Goal: Task Accomplishment & Management: Complete application form

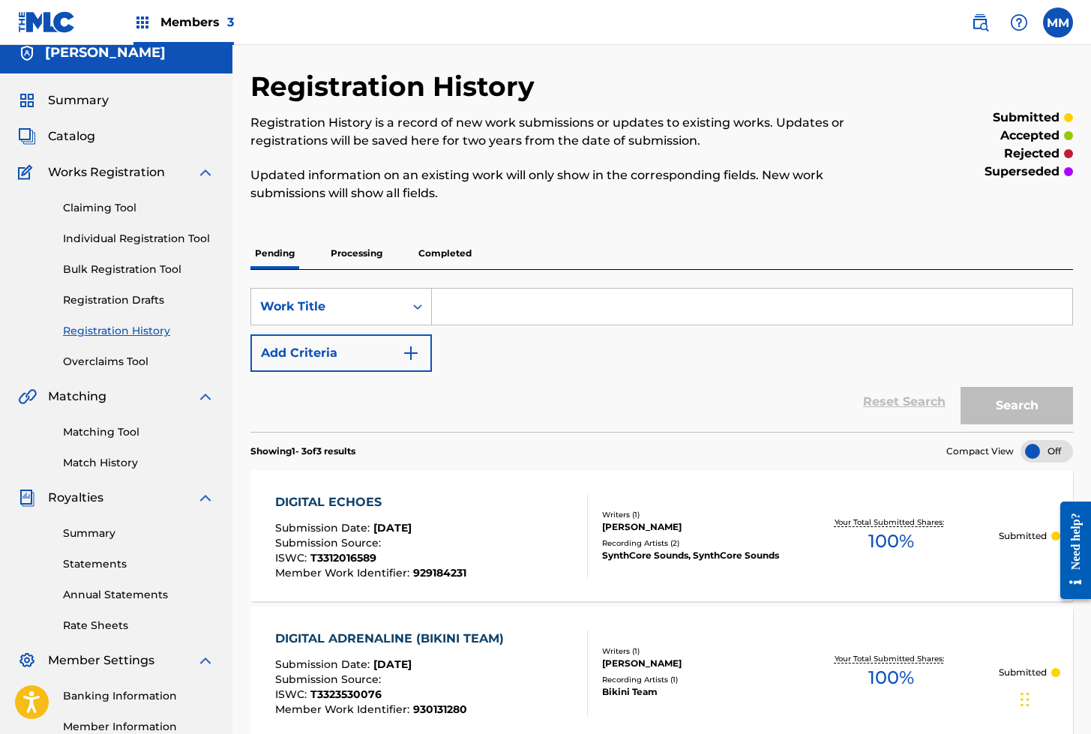
click at [98, 457] on link "Match History" at bounding box center [138, 463] width 151 height 16
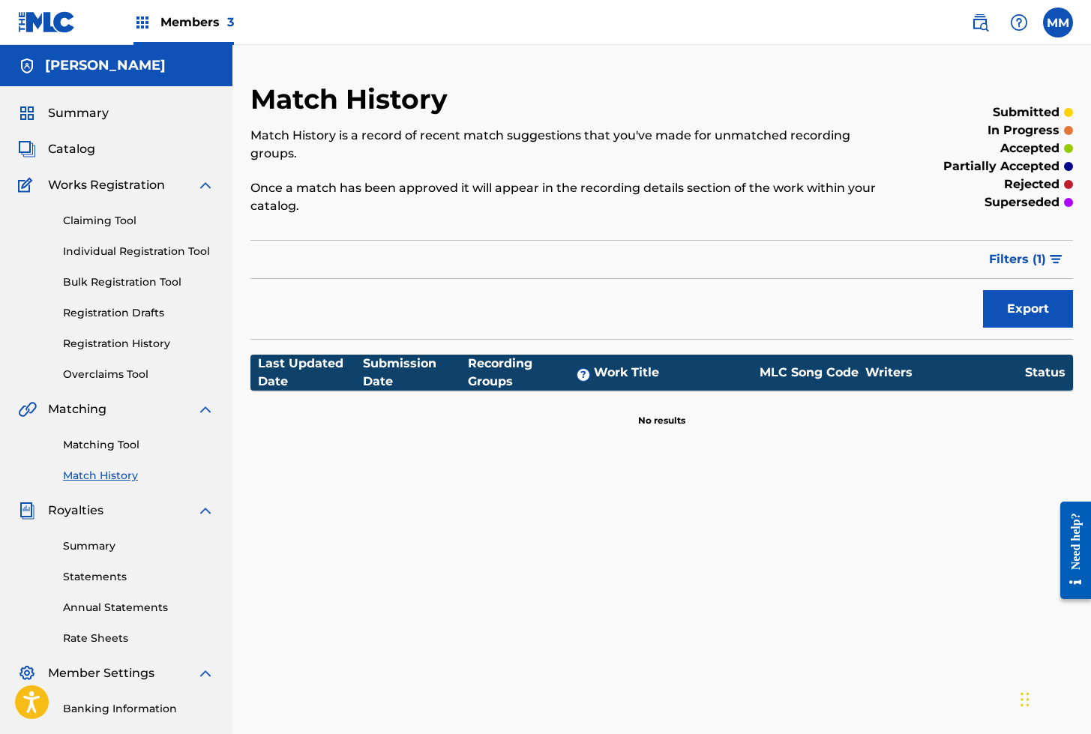
click at [97, 447] on link "Matching Tool" at bounding box center [138, 445] width 151 height 16
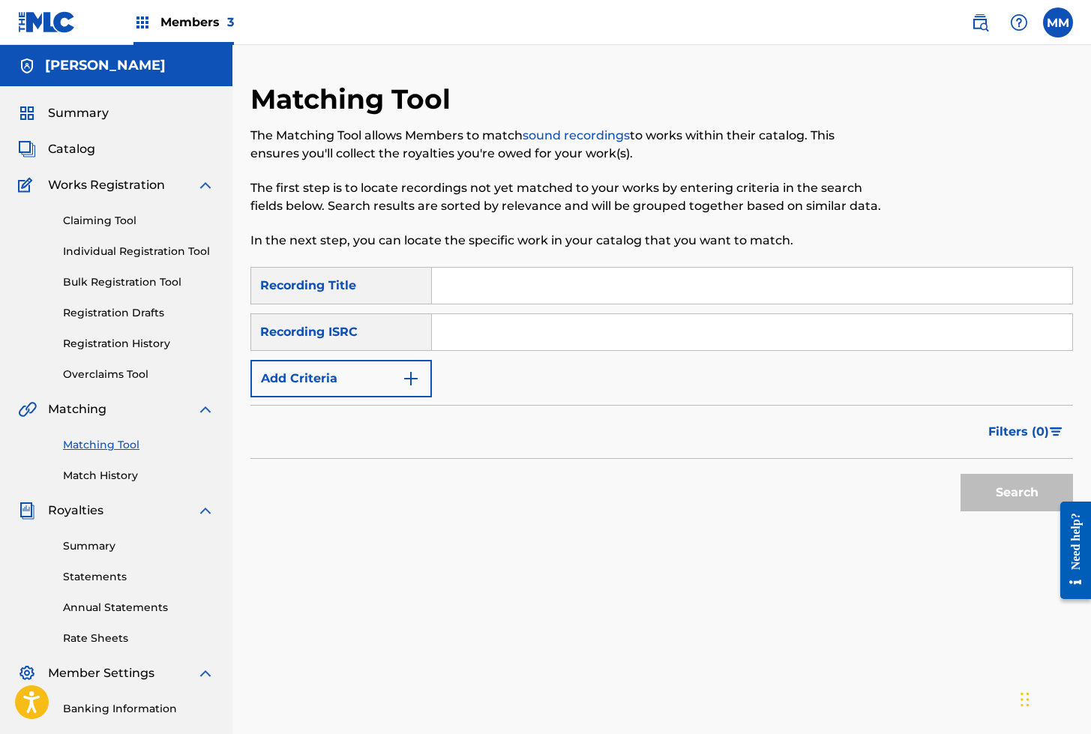
click at [506, 340] on input "Search Form" at bounding box center [752, 332] width 640 height 36
paste input "ES64E2312379"
type input "ES64E2312379"
click at [960, 474] on button "Search" at bounding box center [1016, 492] width 112 height 37
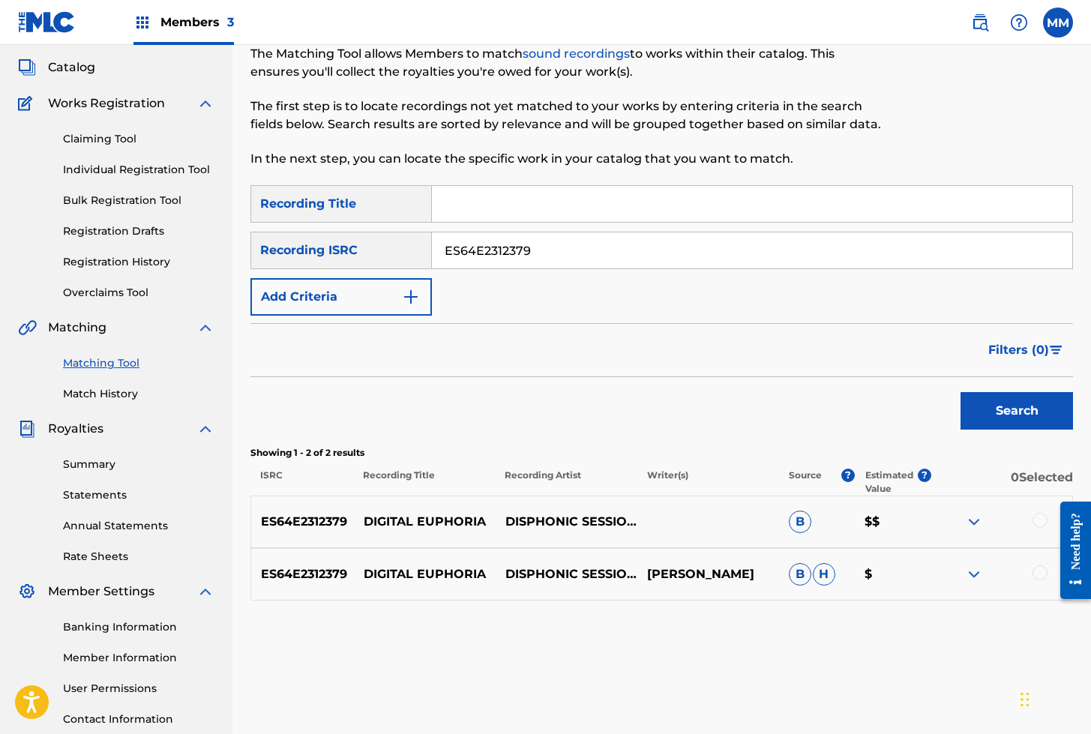
scroll to position [85, 0]
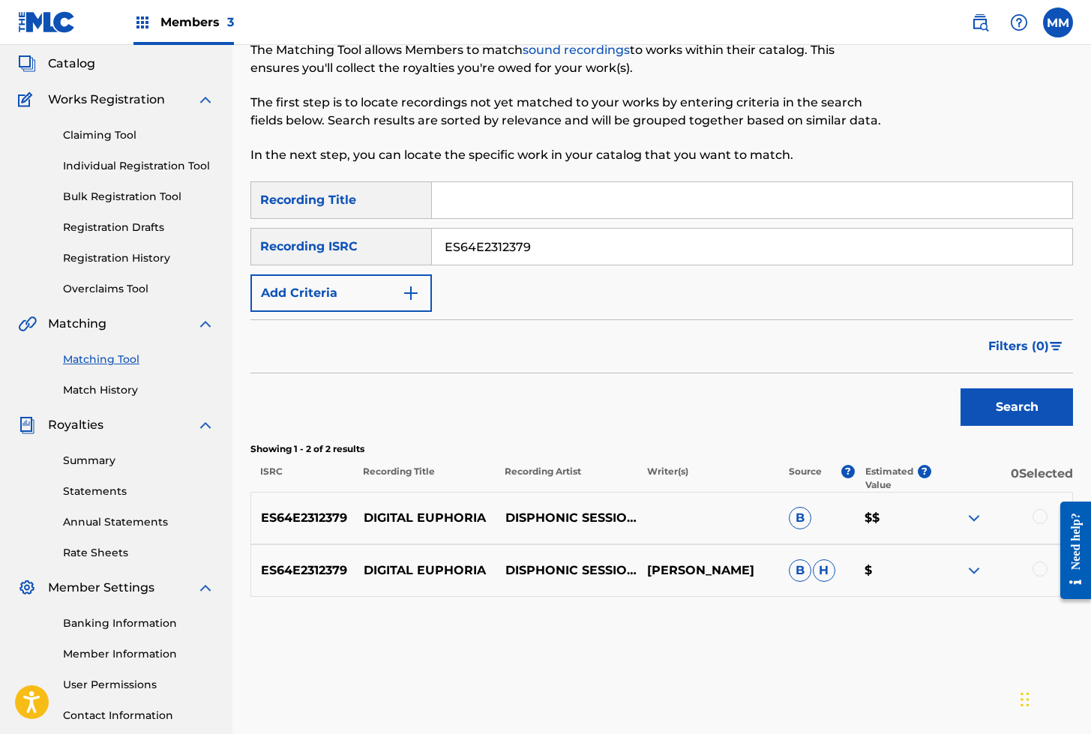
click at [148, 169] on link "Individual Registration Tool" at bounding box center [138, 166] width 151 height 16
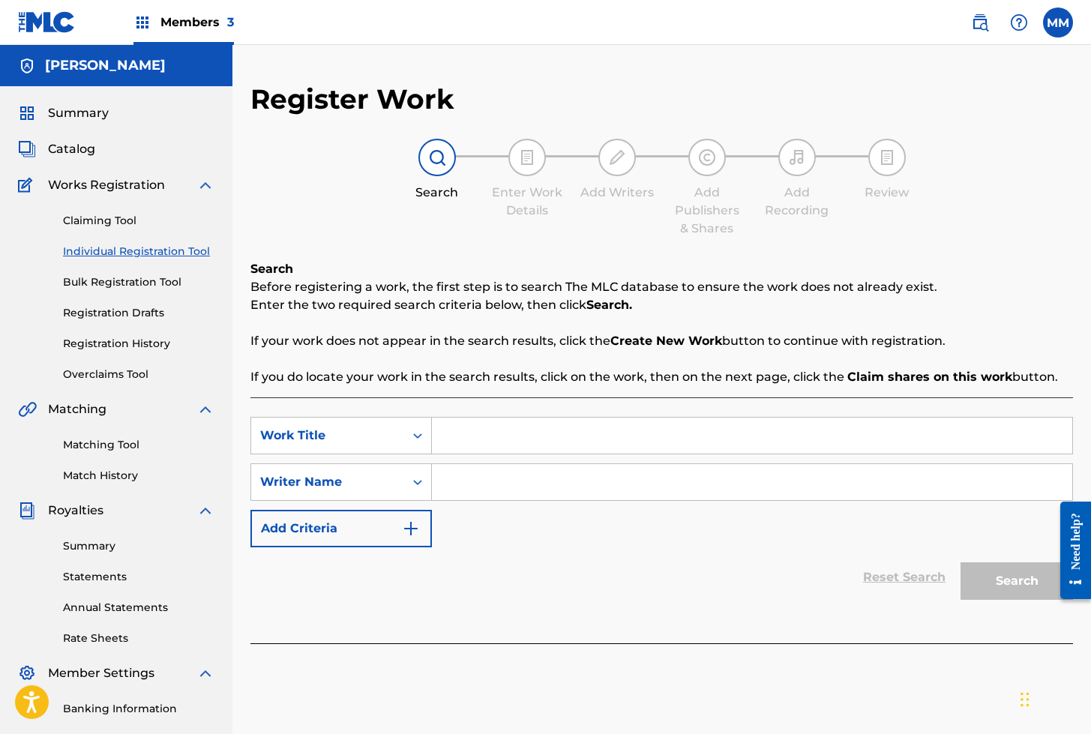
click at [513, 445] on input "Search Form" at bounding box center [752, 436] width 640 height 36
paste input "DIGITAL EUPHORIA"
type input "DIGITAL EUPHORIA"
click at [525, 483] on input "Search Form" at bounding box center [752, 482] width 640 height 36
click at [469, 487] on input "Search Form" at bounding box center [752, 482] width 640 height 36
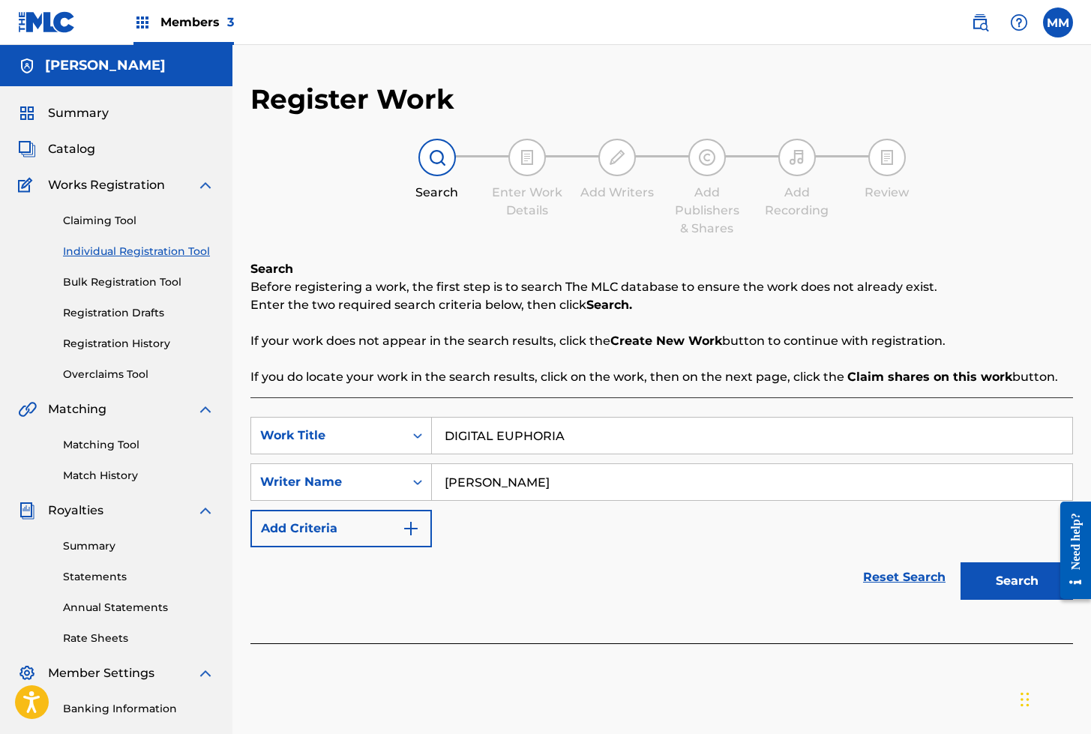
type input "Fernando Rodriguez"
click at [960, 562] on button "Search" at bounding box center [1016, 580] width 112 height 37
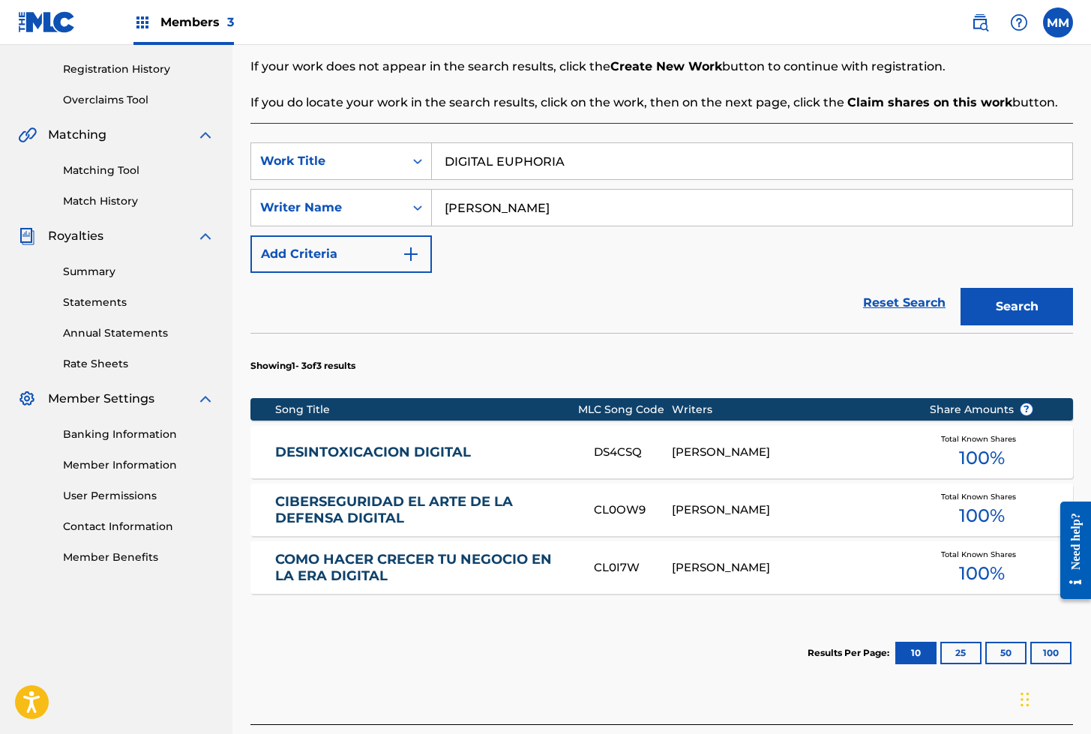
scroll to position [277, 0]
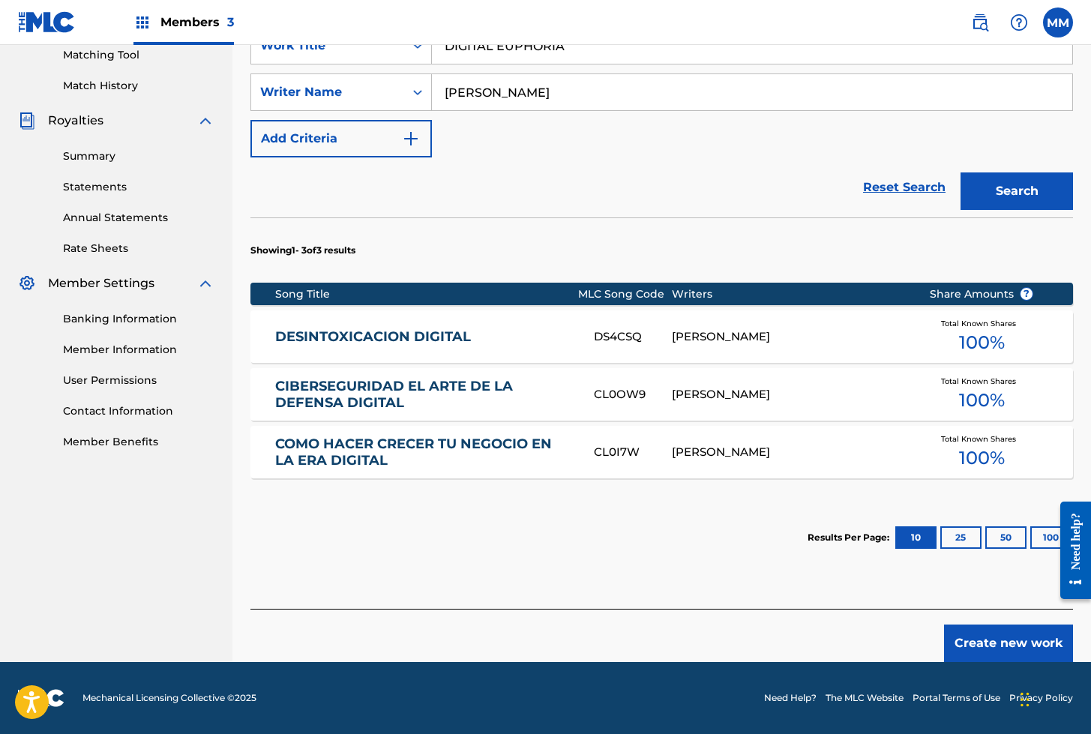
click at [955, 648] on button "Create new work" at bounding box center [1008, 642] width 129 height 37
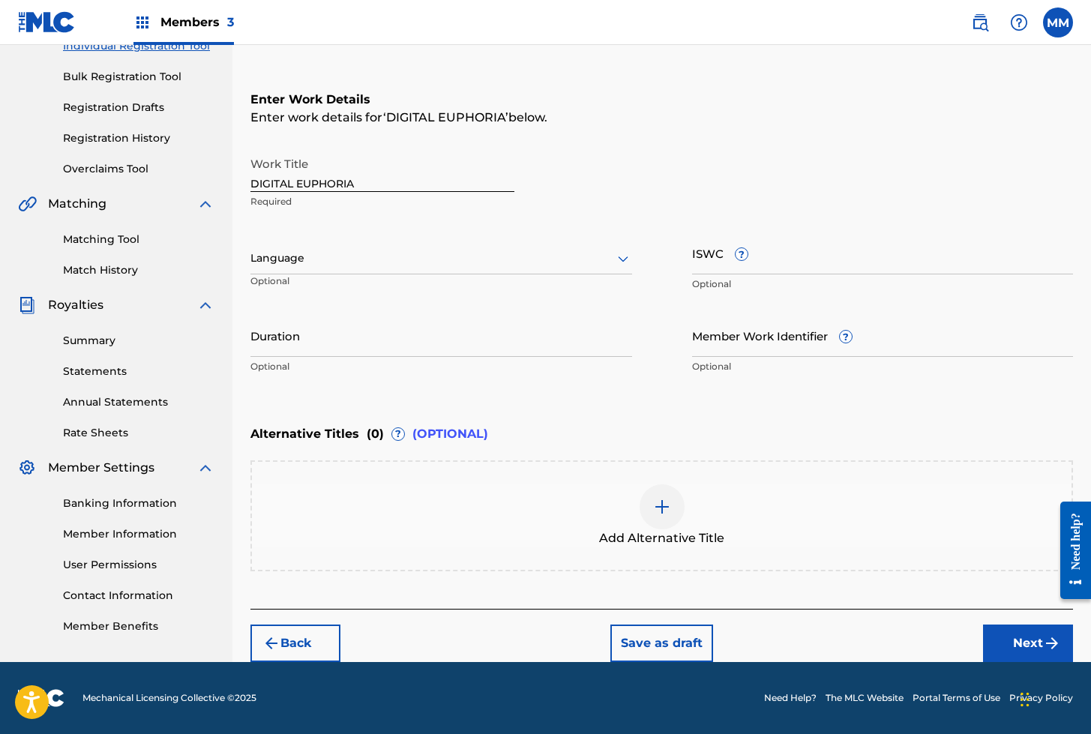
scroll to position [205, 0]
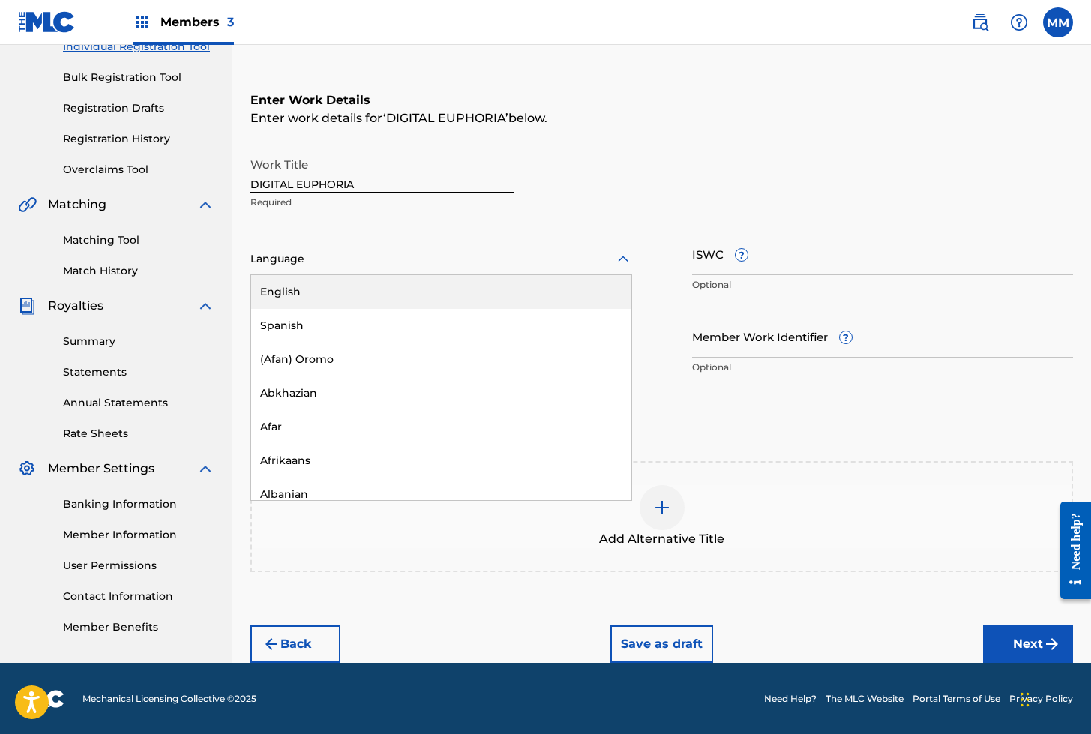
click at [282, 264] on div at bounding box center [441, 259] width 382 height 19
click at [295, 297] on div "English" at bounding box center [441, 292] width 380 height 34
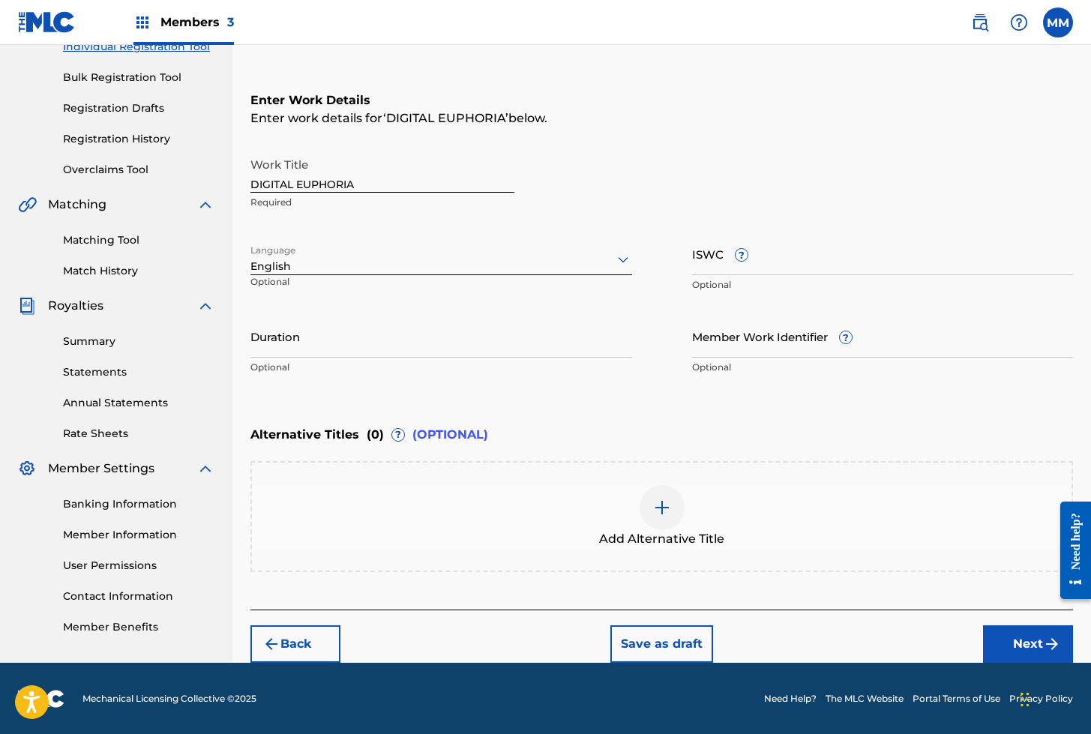
click at [699, 256] on input "ISWC ?" at bounding box center [883, 253] width 382 height 43
paste input "T3312012645"
type input "T3312012645"
click at [746, 335] on input "Member Work Identifier ?" at bounding box center [883, 336] width 382 height 43
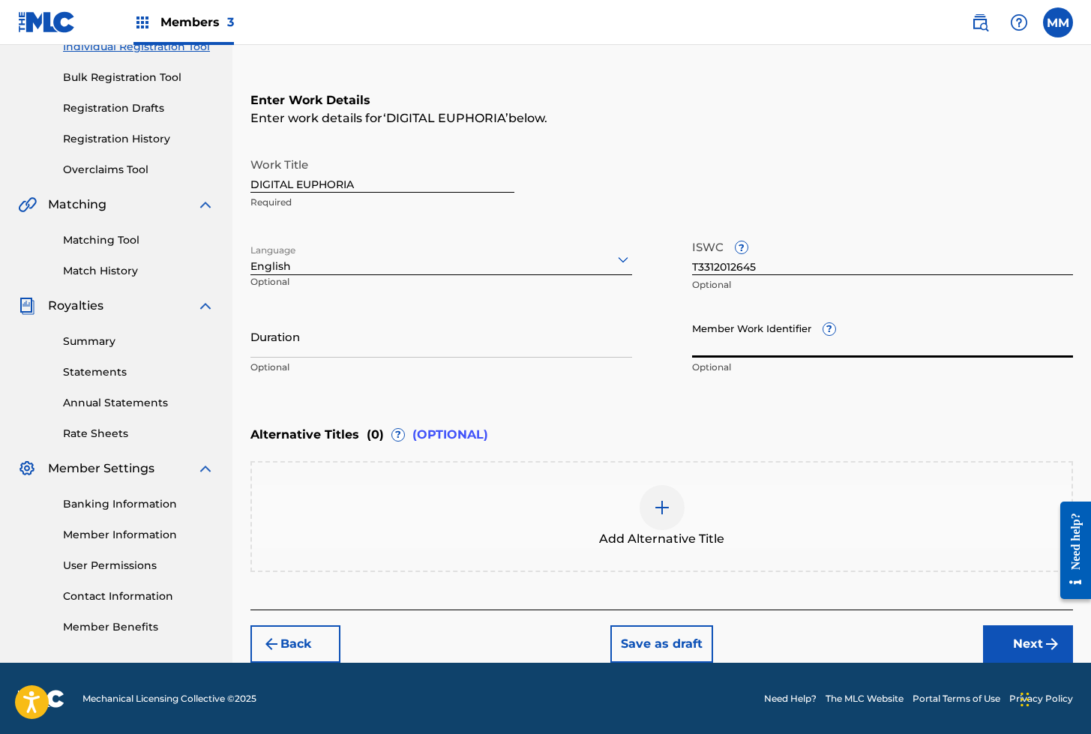
paste input "929184957"
type input "929184957"
click at [1004, 645] on button "Next" at bounding box center [1028, 643] width 90 height 37
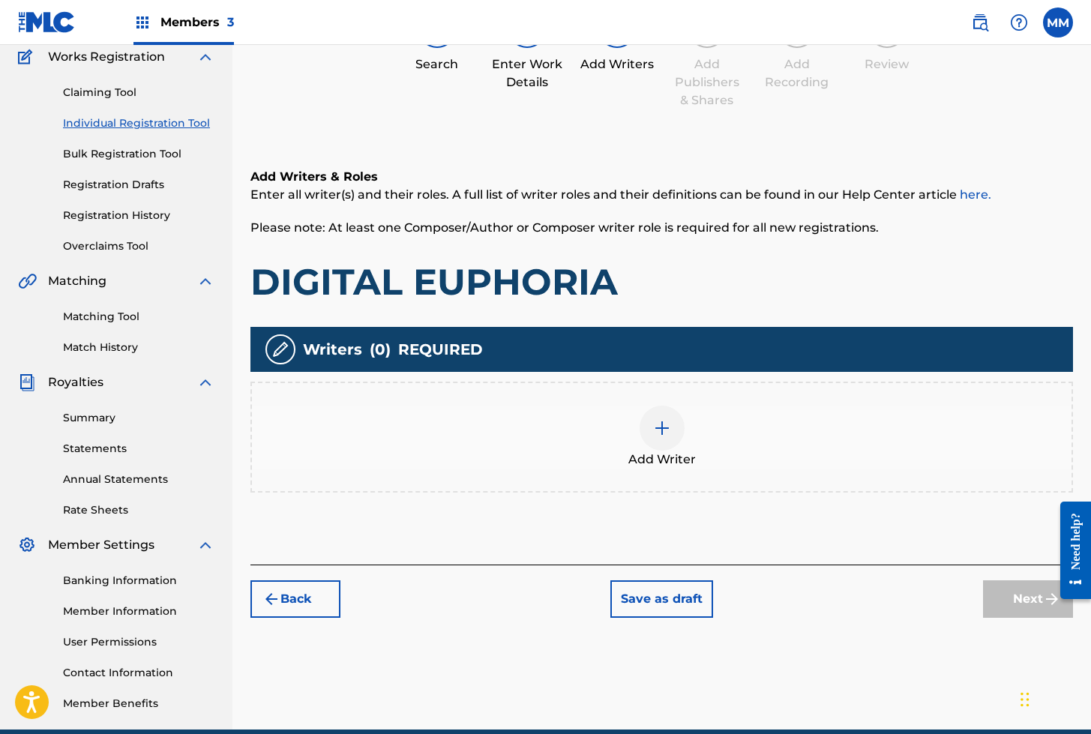
scroll to position [67, 0]
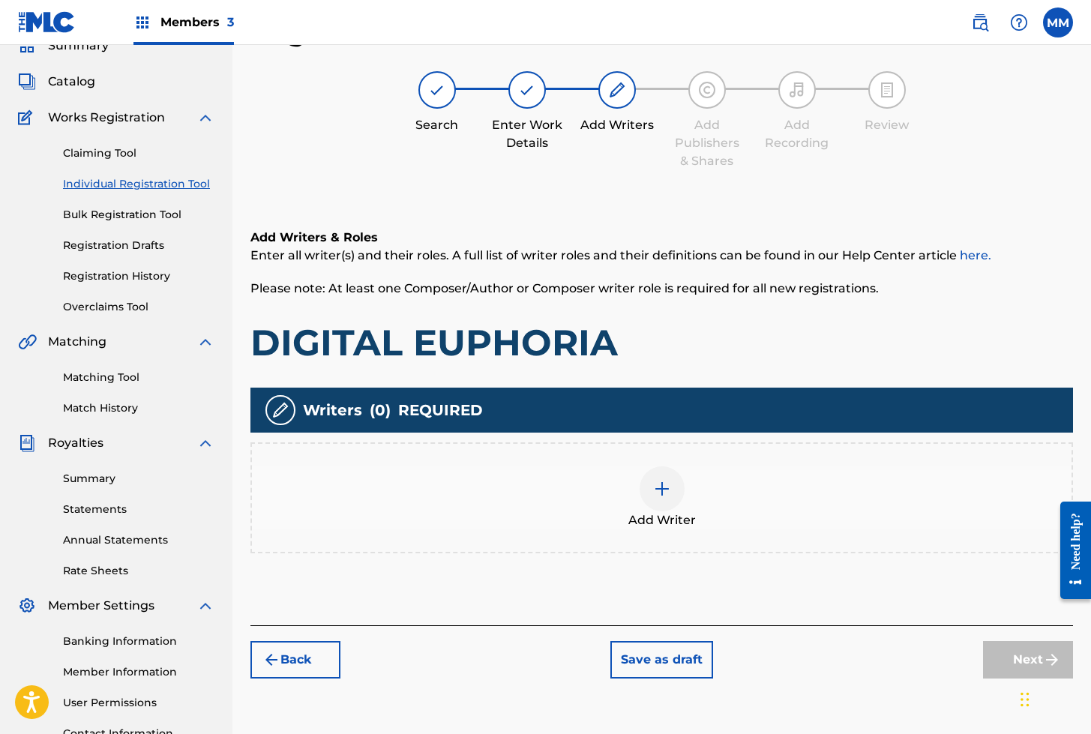
click at [669, 496] on img at bounding box center [662, 489] width 18 height 18
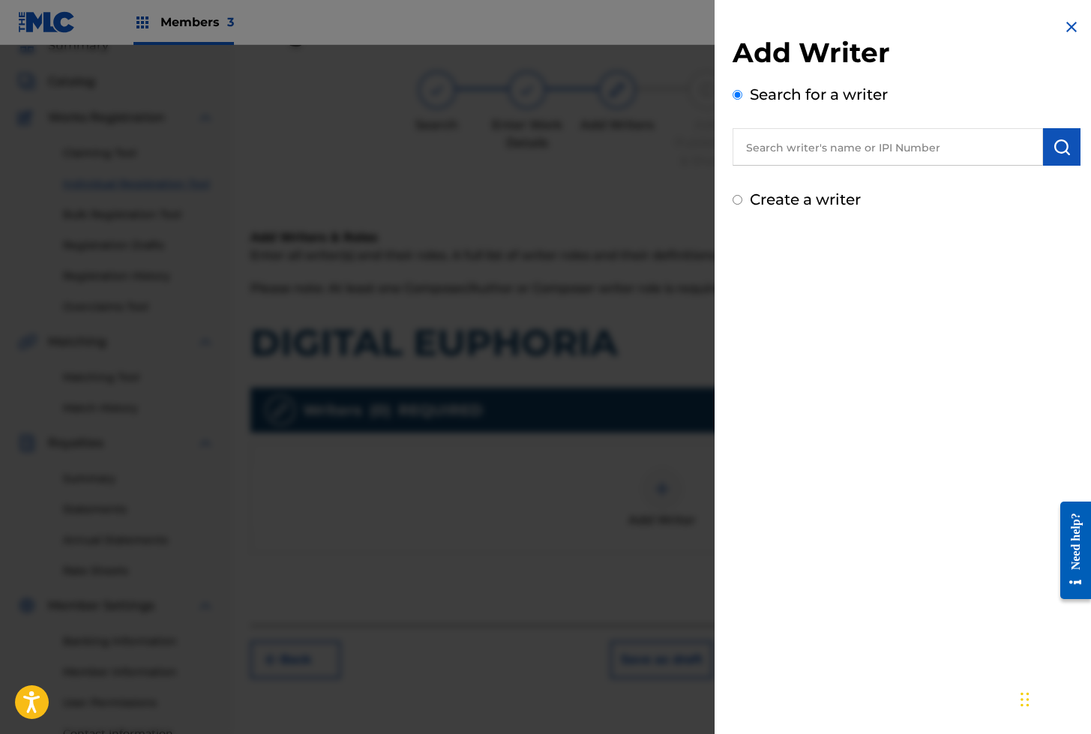
click at [819, 157] on input "text" at bounding box center [887, 146] width 310 height 37
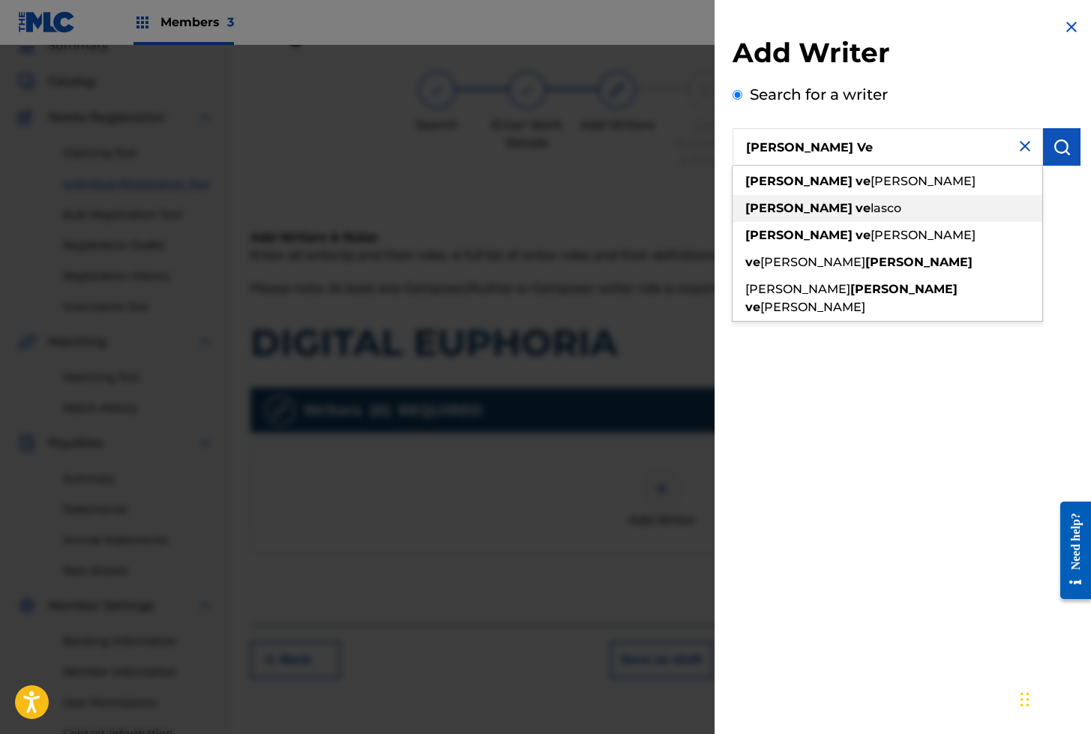
click at [809, 215] on div "mayra ve lasco" at bounding box center [887, 208] width 310 height 27
type input "mayra velasco"
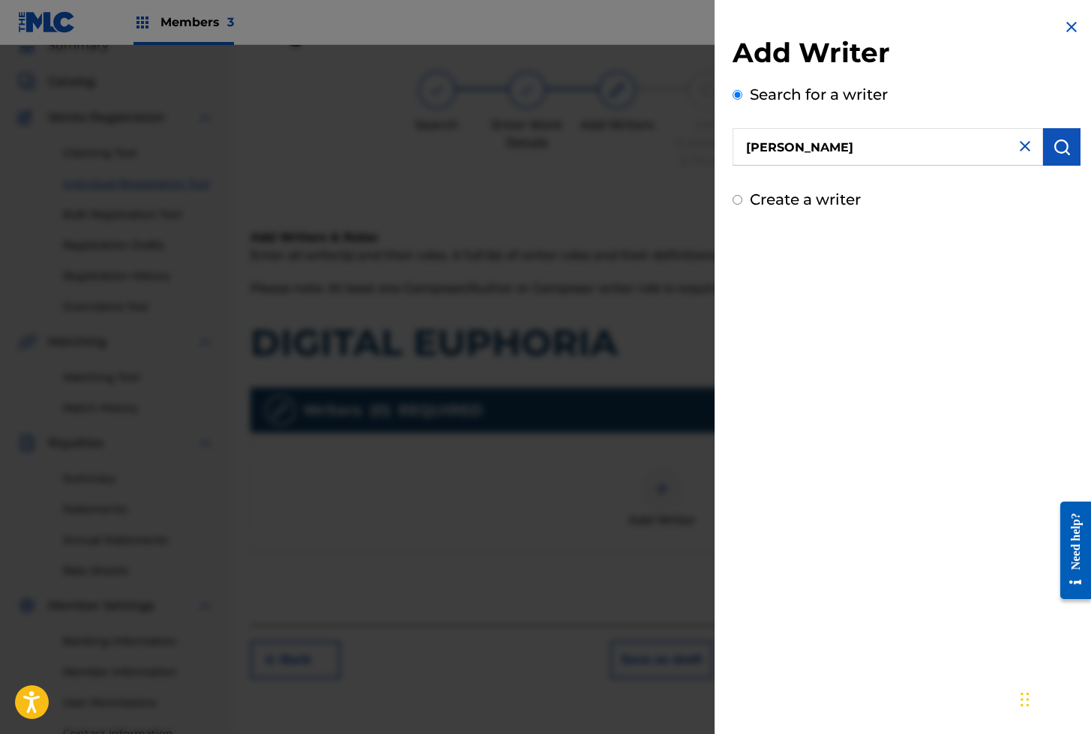
click at [1052, 152] on img "submit" at bounding box center [1061, 147] width 18 height 18
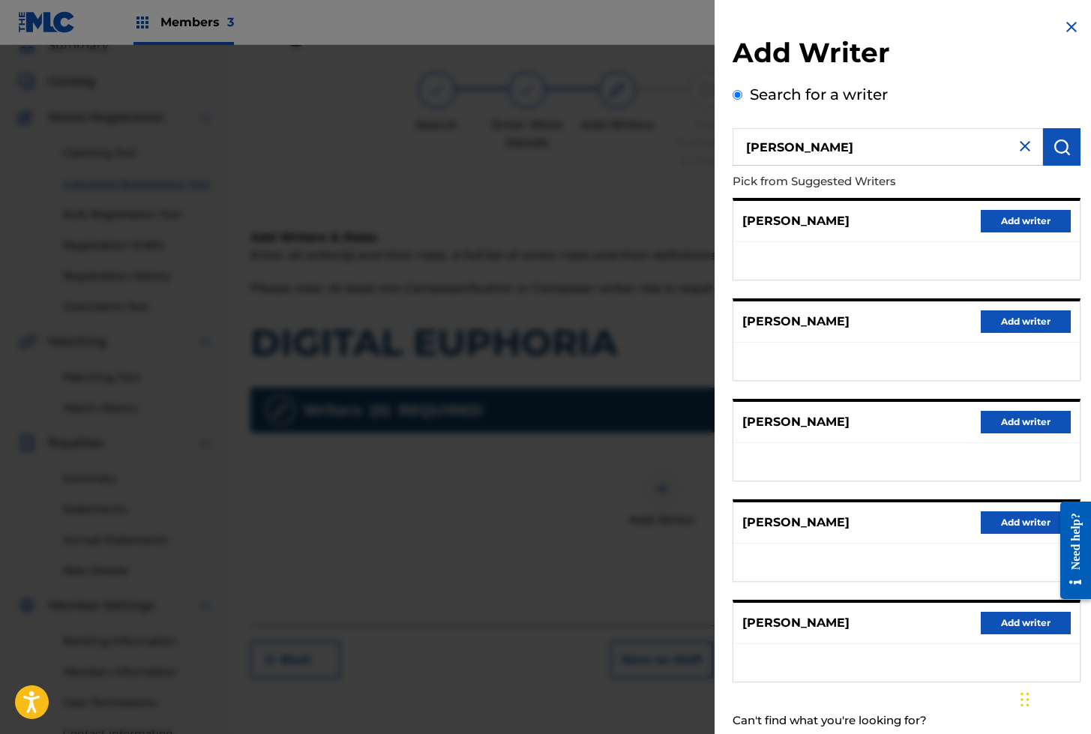
scroll to position [43, 0]
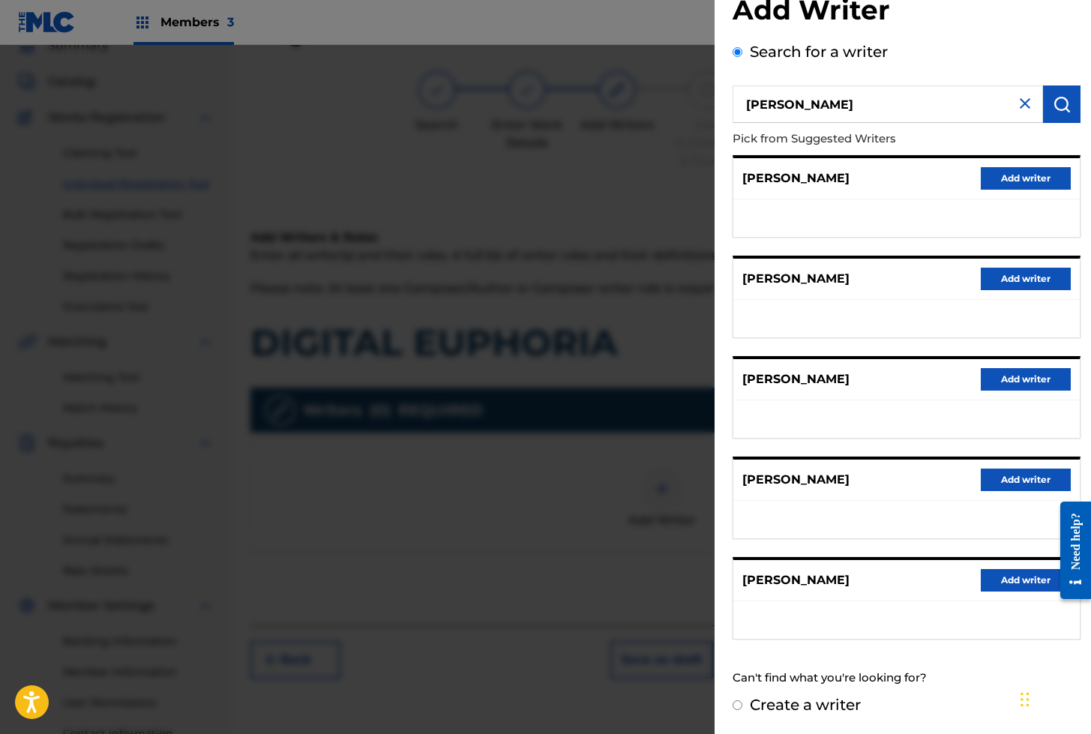
click at [1014, 575] on button "Add writer" at bounding box center [1026, 580] width 90 height 22
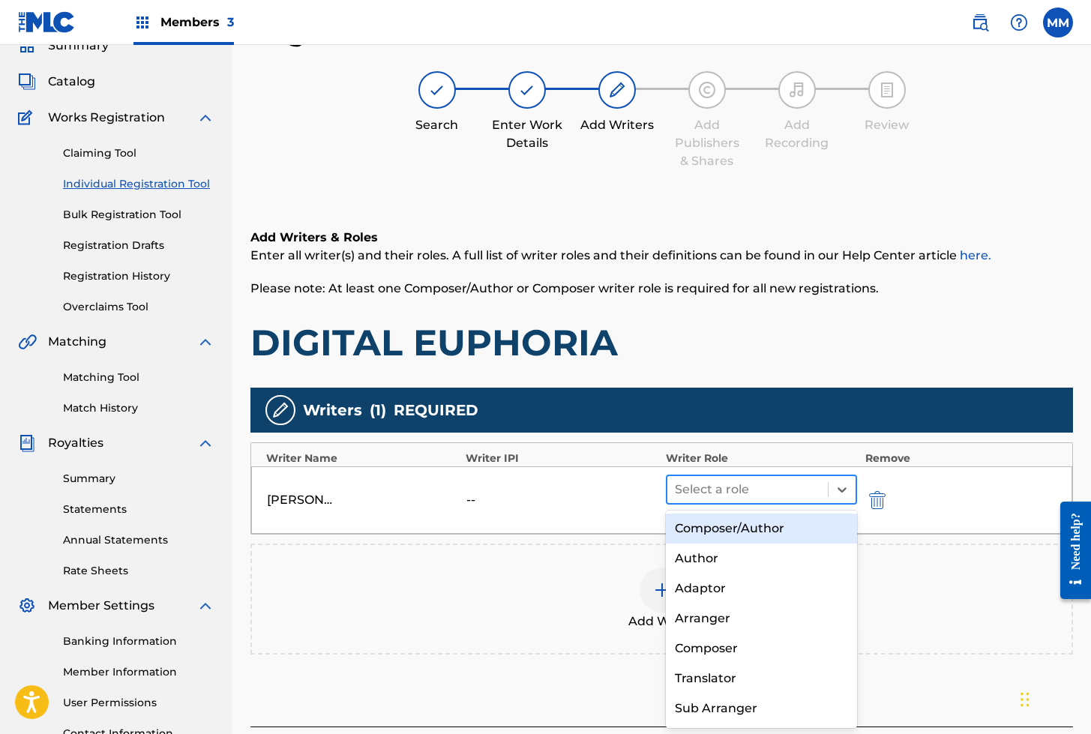
click at [717, 484] on div at bounding box center [748, 489] width 146 height 21
click at [709, 528] on div "Composer/Author" at bounding box center [762, 528] width 192 height 30
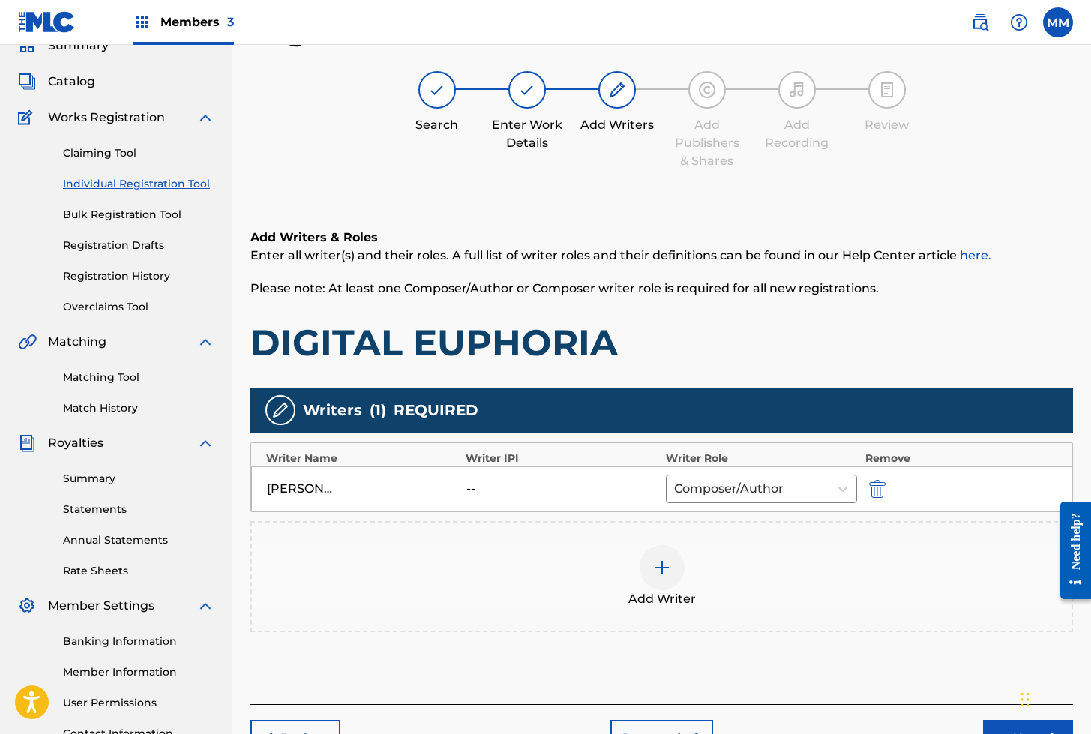
scroll to position [196, 0]
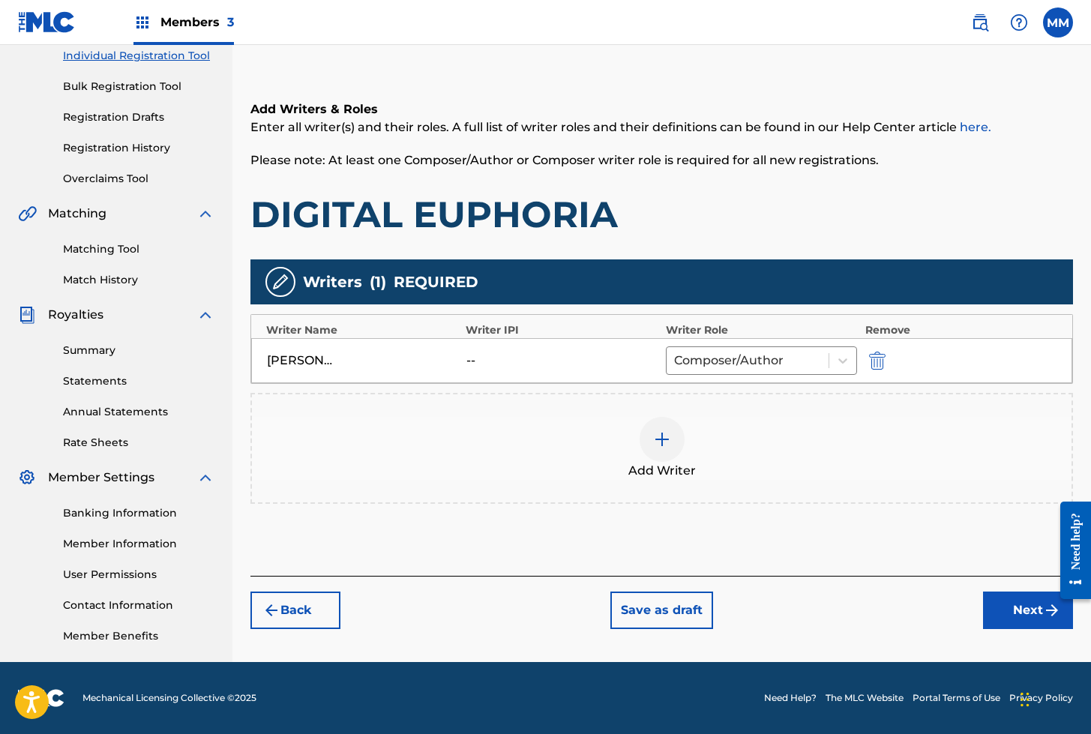
click at [1008, 621] on button "Next" at bounding box center [1028, 609] width 90 height 37
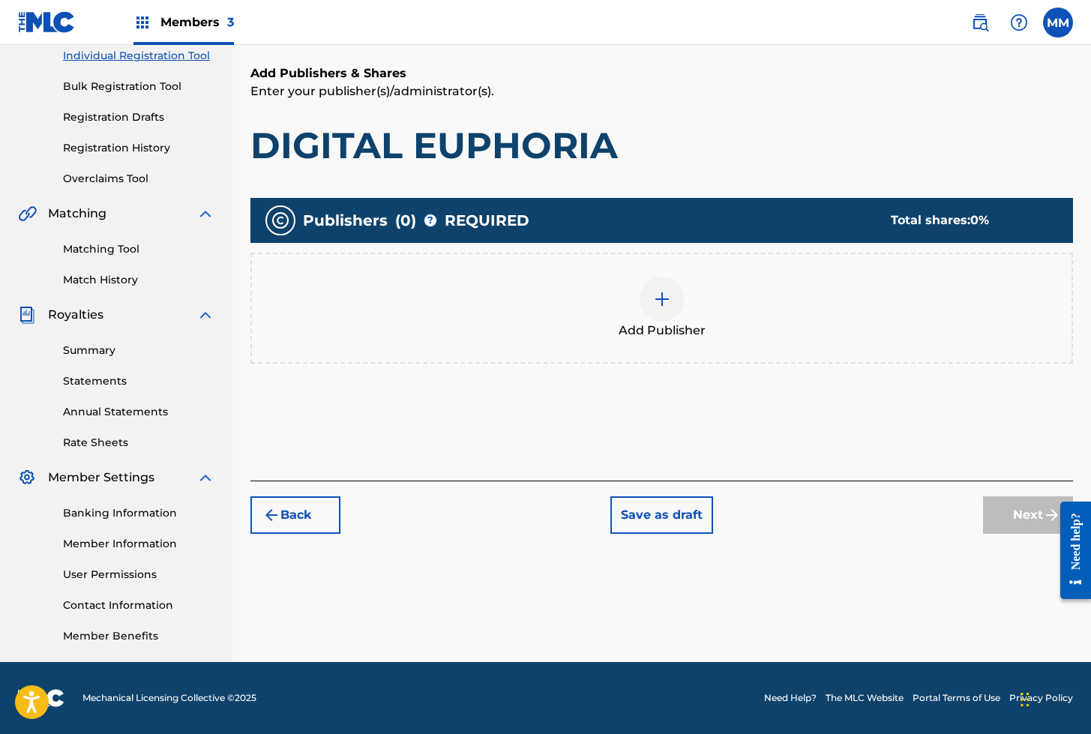
click at [668, 292] on img at bounding box center [662, 299] width 18 height 18
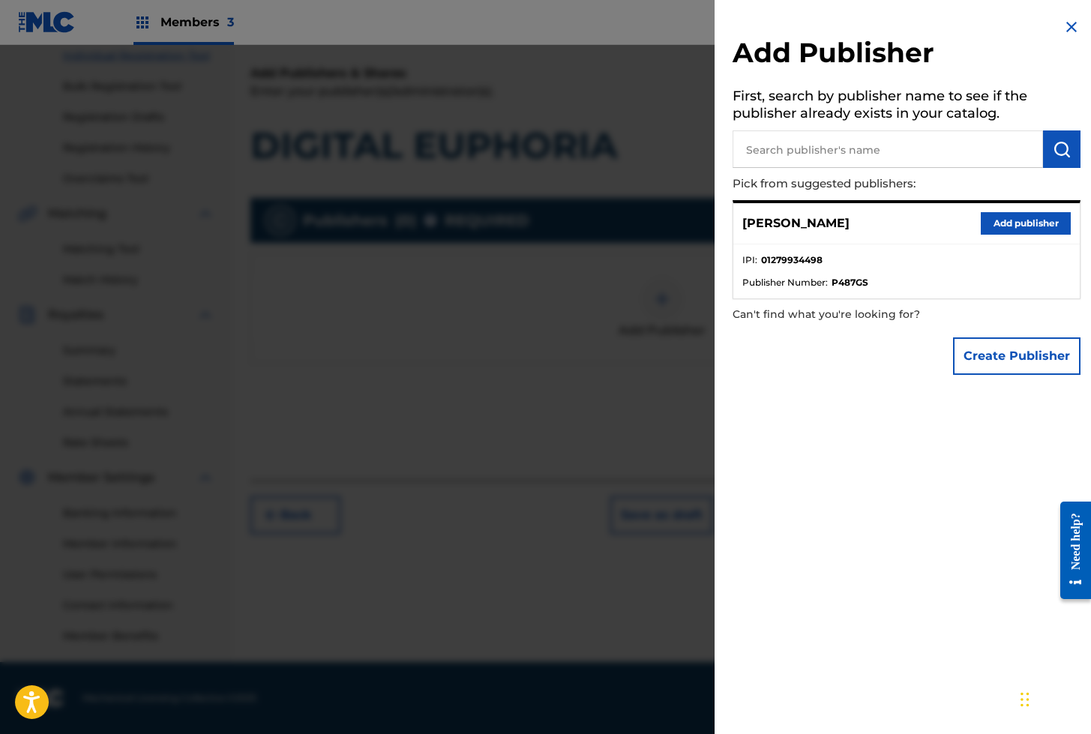
click at [1019, 228] on button "Add publisher" at bounding box center [1026, 223] width 90 height 22
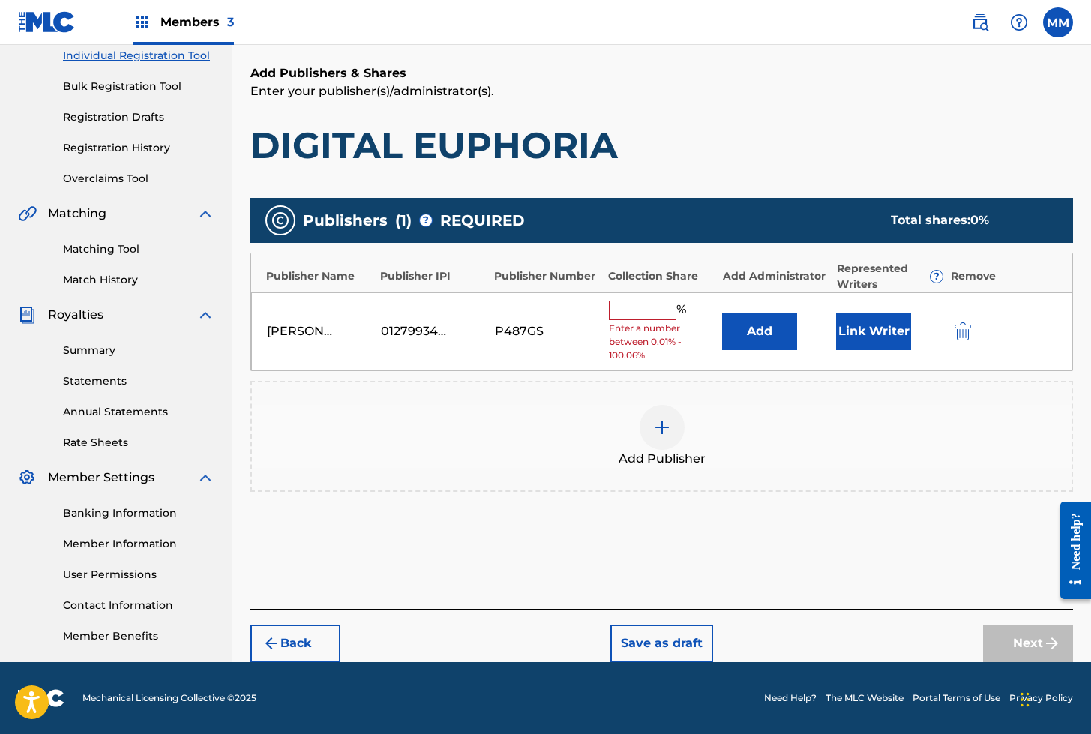
click at [856, 317] on button "Link Writer" at bounding box center [873, 331] width 75 height 37
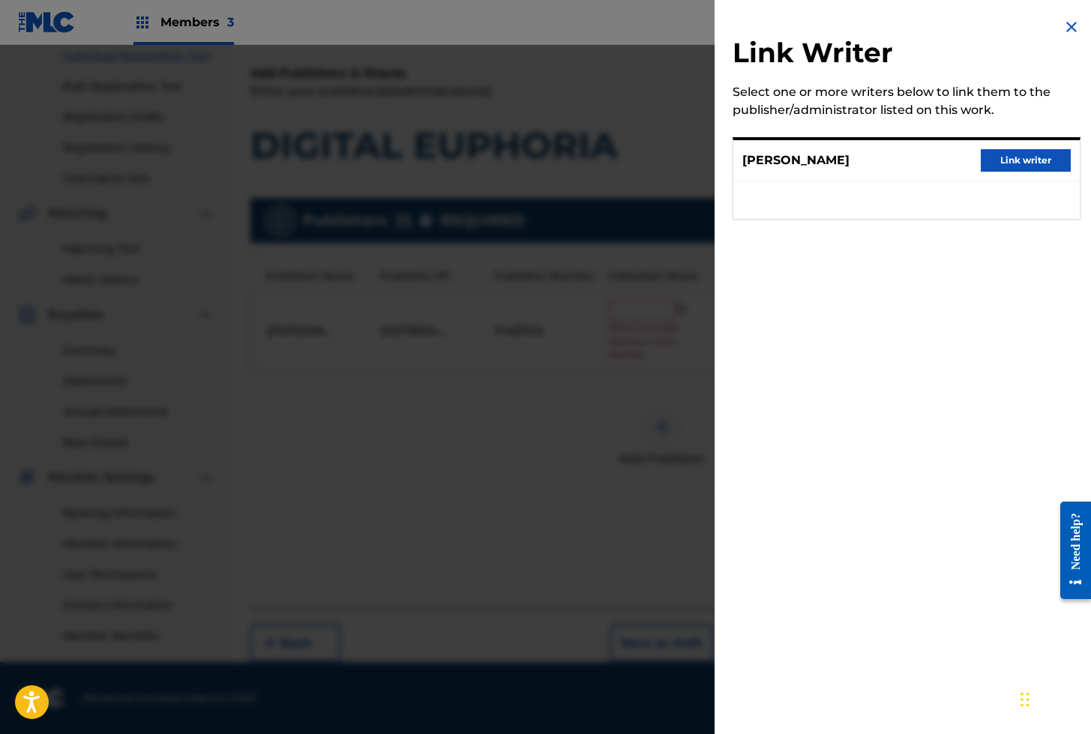
click at [1014, 166] on button "Link writer" at bounding box center [1026, 160] width 90 height 22
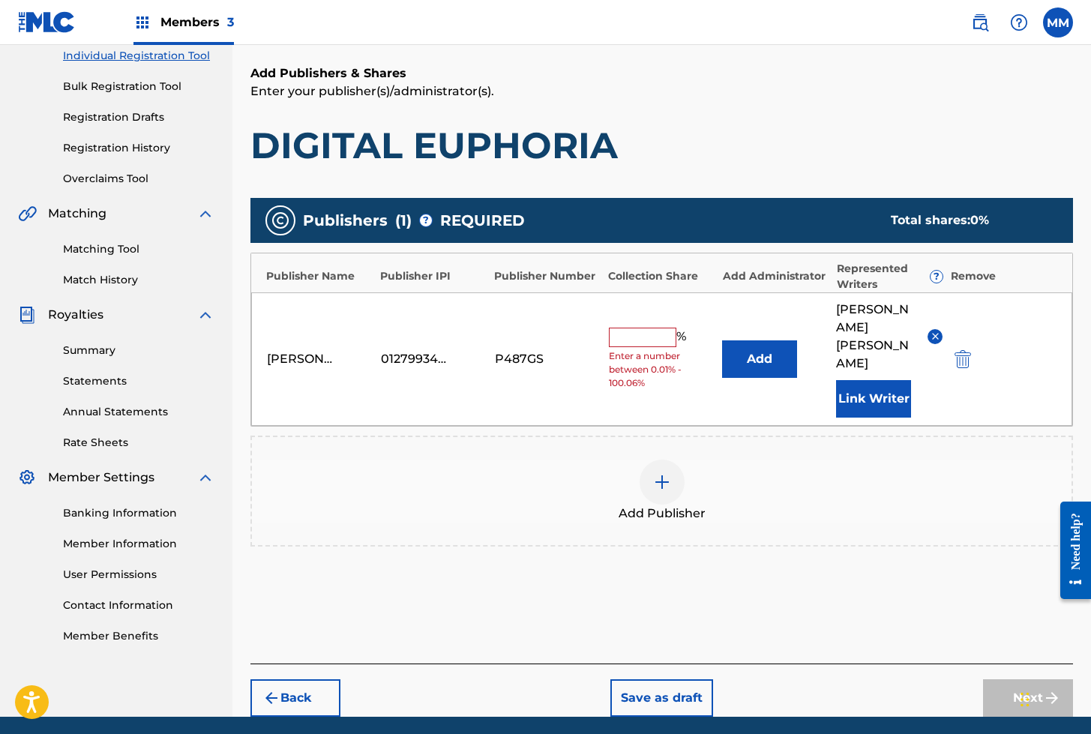
click at [642, 328] on input "text" at bounding box center [642, 337] width 67 height 19
type input "100"
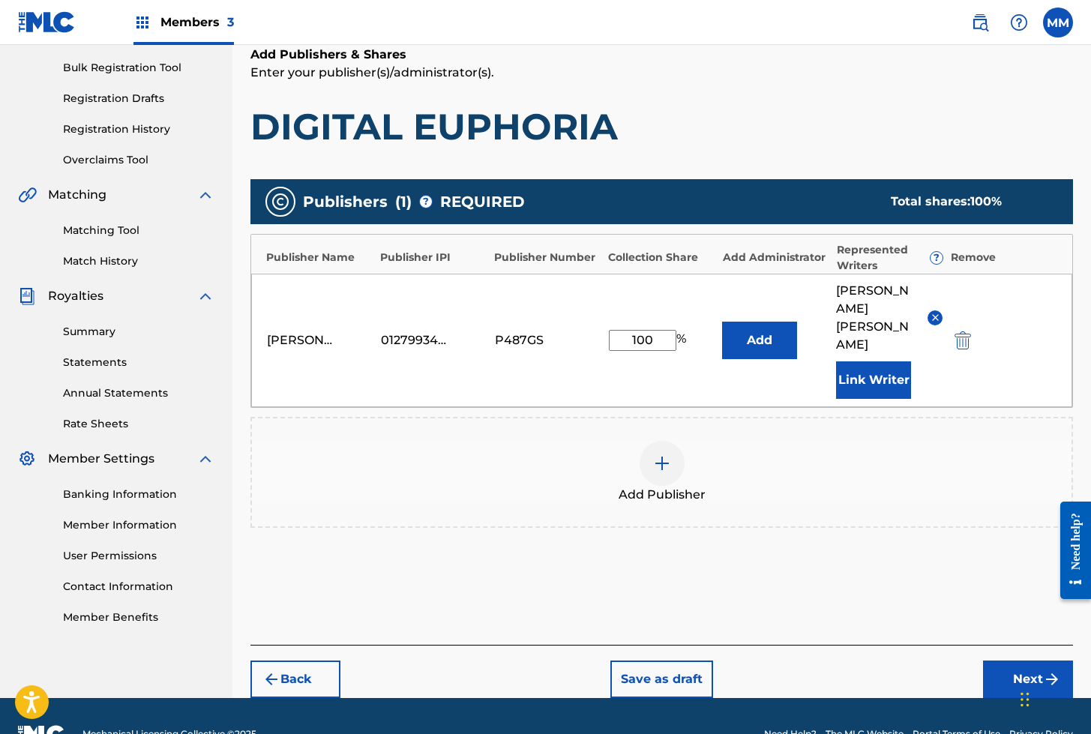
click at [1029, 660] on button "Next" at bounding box center [1028, 678] width 90 height 37
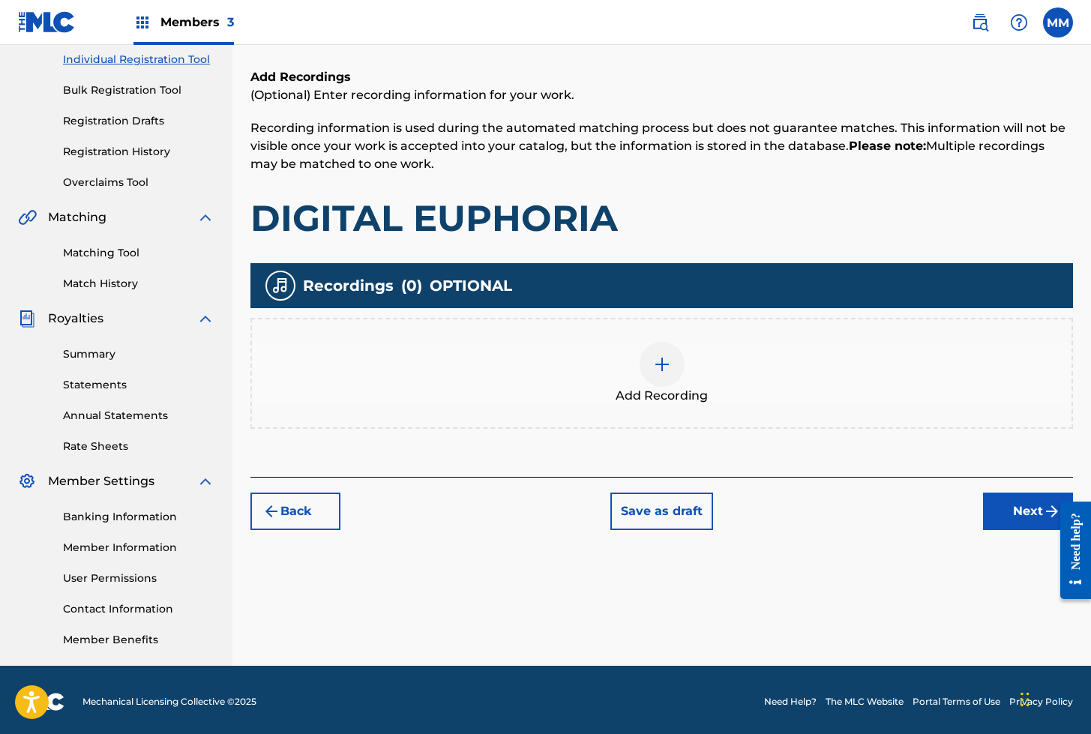
scroll to position [196, 0]
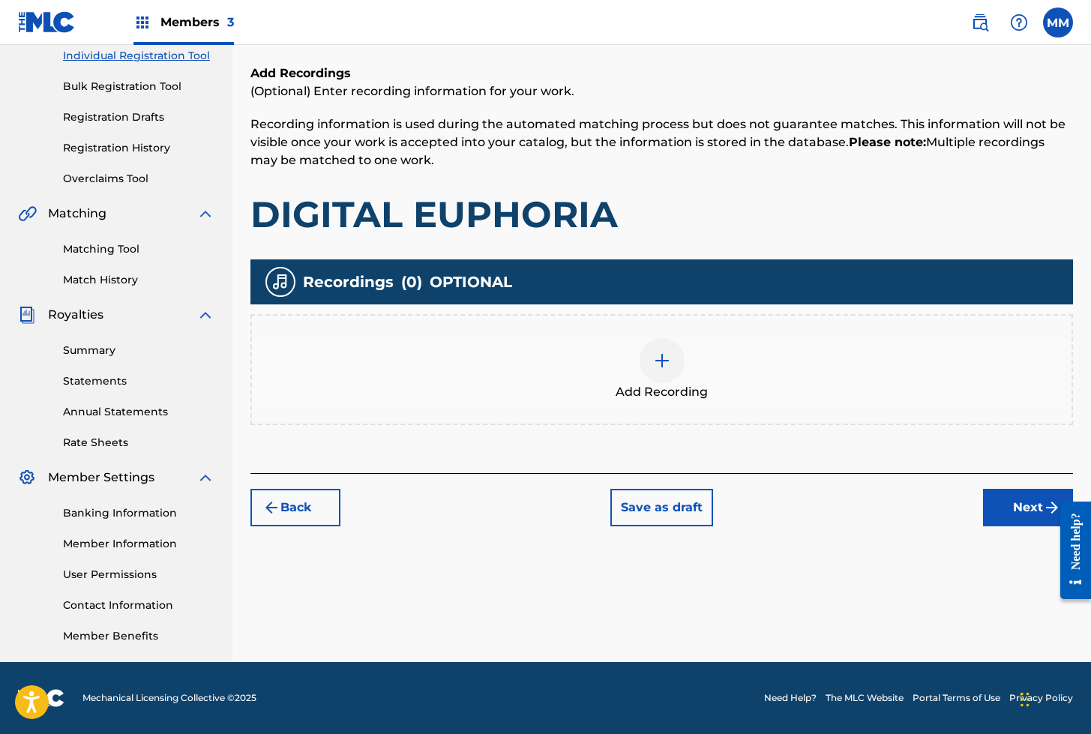
click at [658, 363] on img at bounding box center [662, 361] width 18 height 18
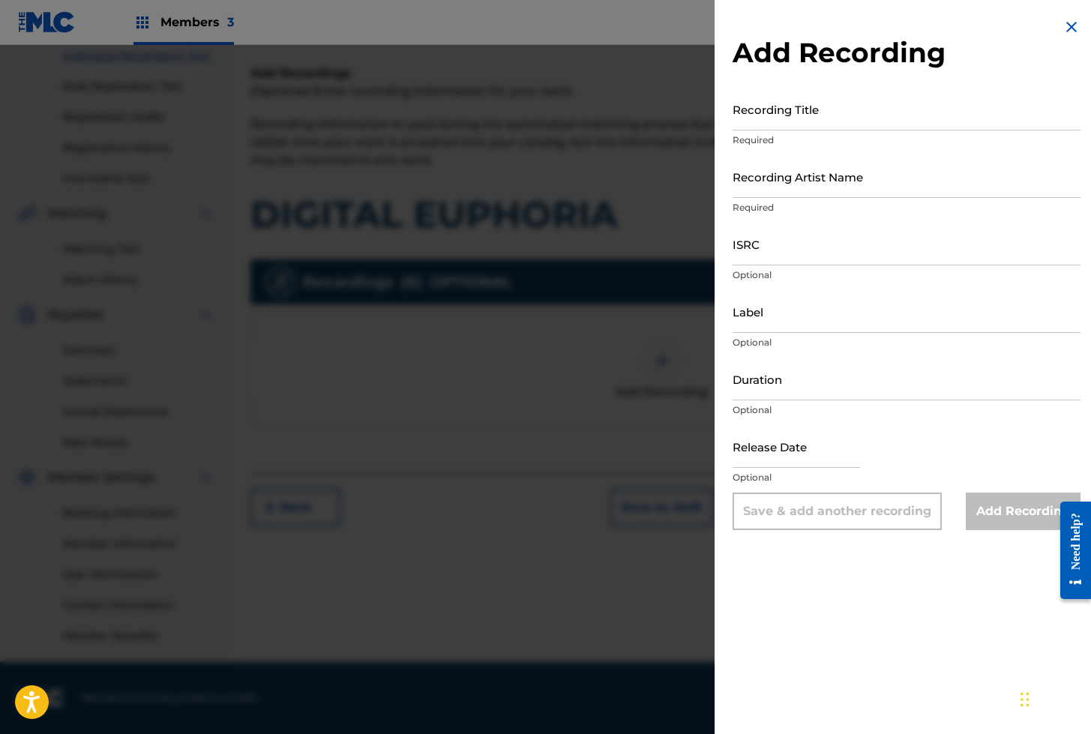
click at [822, 123] on input "Recording Title" at bounding box center [906, 109] width 348 height 43
paste input "DIGITAL EUPHORIA"
type input "DIGITAL EUPHORIA"
click at [764, 185] on input "Recording Artist Name" at bounding box center [906, 176] width 348 height 43
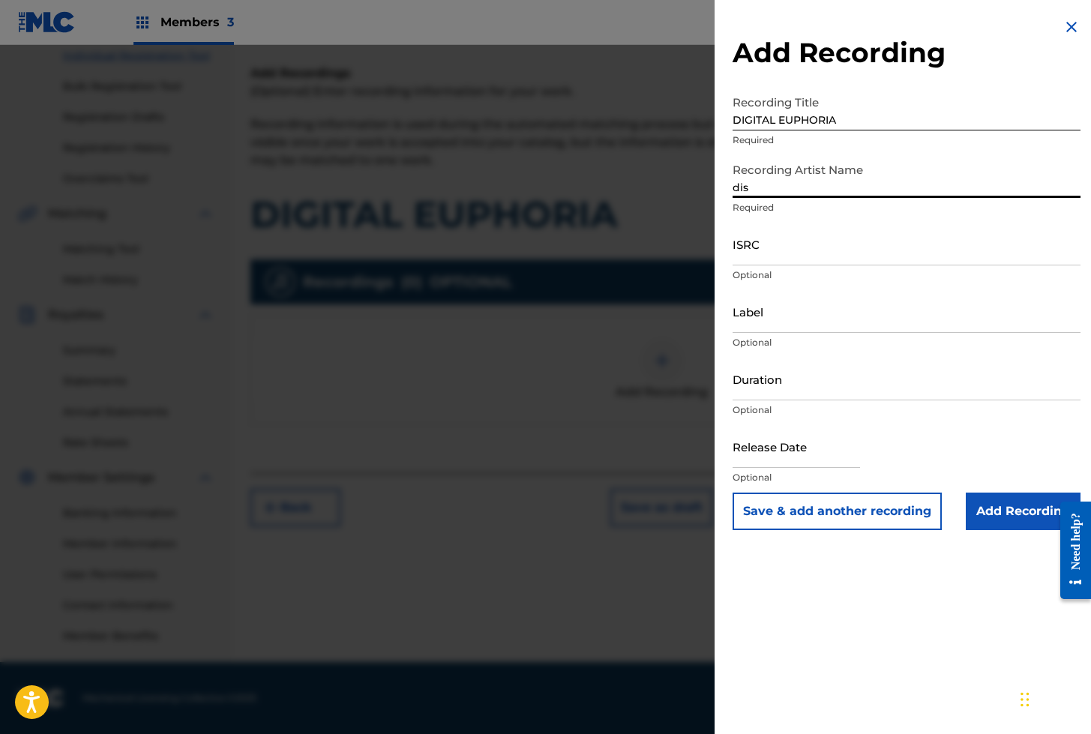
type input "Disphonic Sessions"
click at [784, 244] on input "ISRC" at bounding box center [906, 244] width 348 height 43
paste input "ES64E2312379"
type input "ES64E2312379"
click at [1006, 512] on input "Add Recording" at bounding box center [1023, 511] width 115 height 37
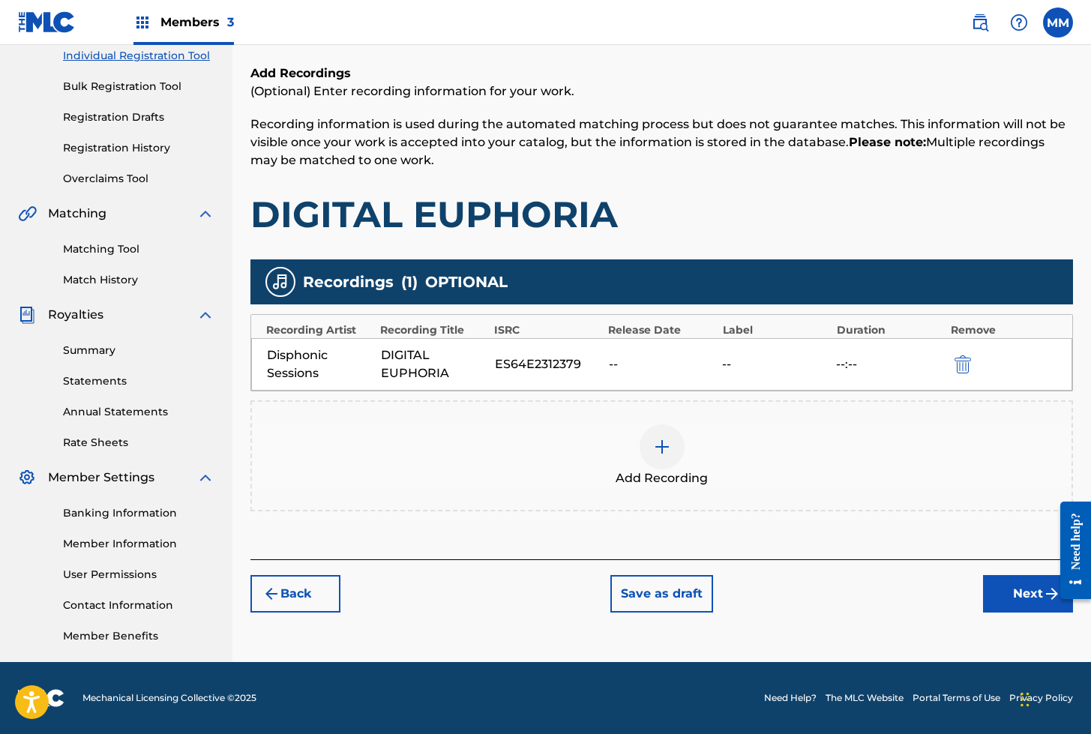
click at [1003, 591] on button "Next" at bounding box center [1028, 593] width 90 height 37
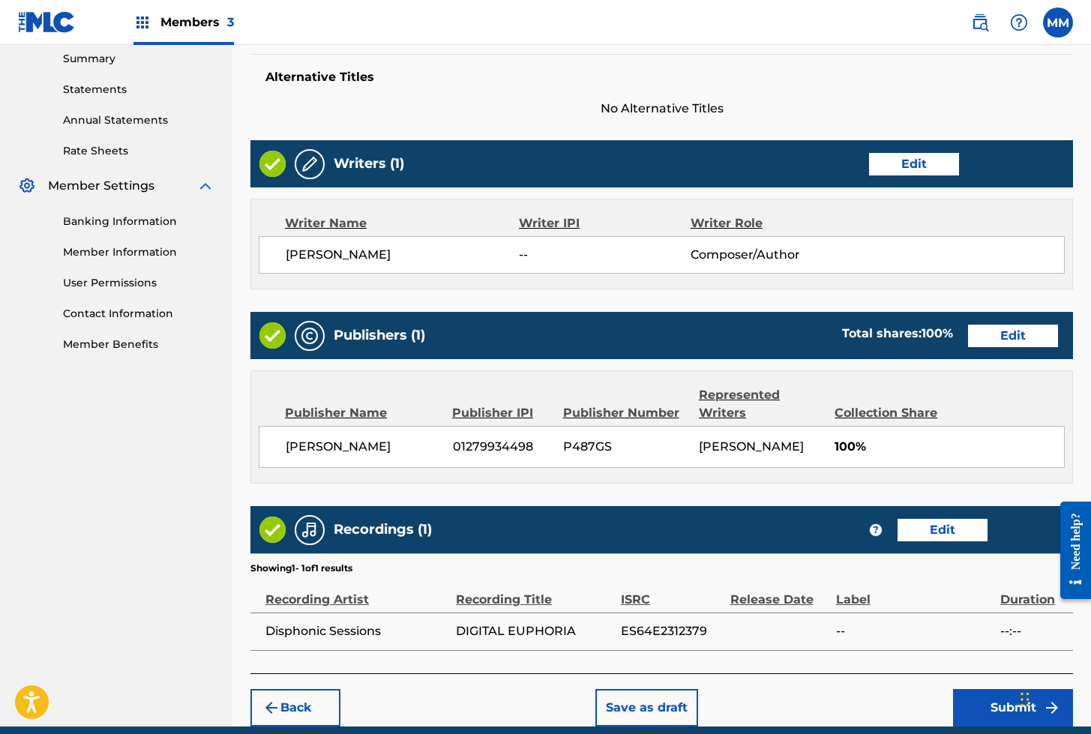
scroll to position [550, 0]
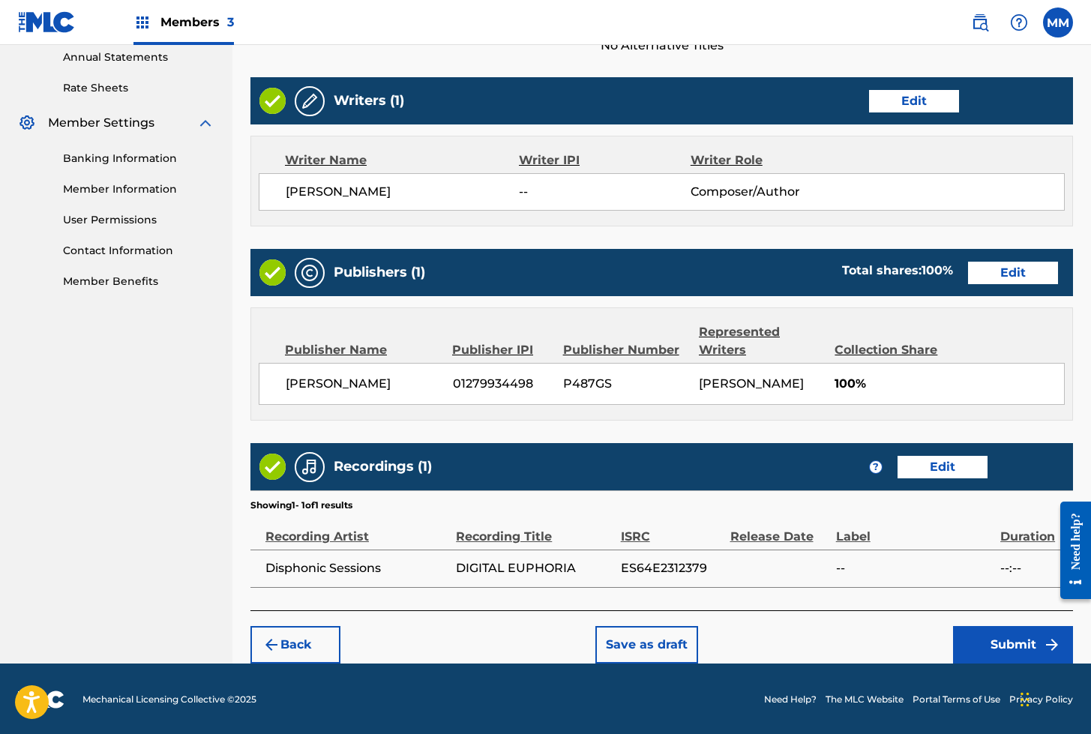
click at [1007, 644] on button "Submit" at bounding box center [1013, 644] width 120 height 37
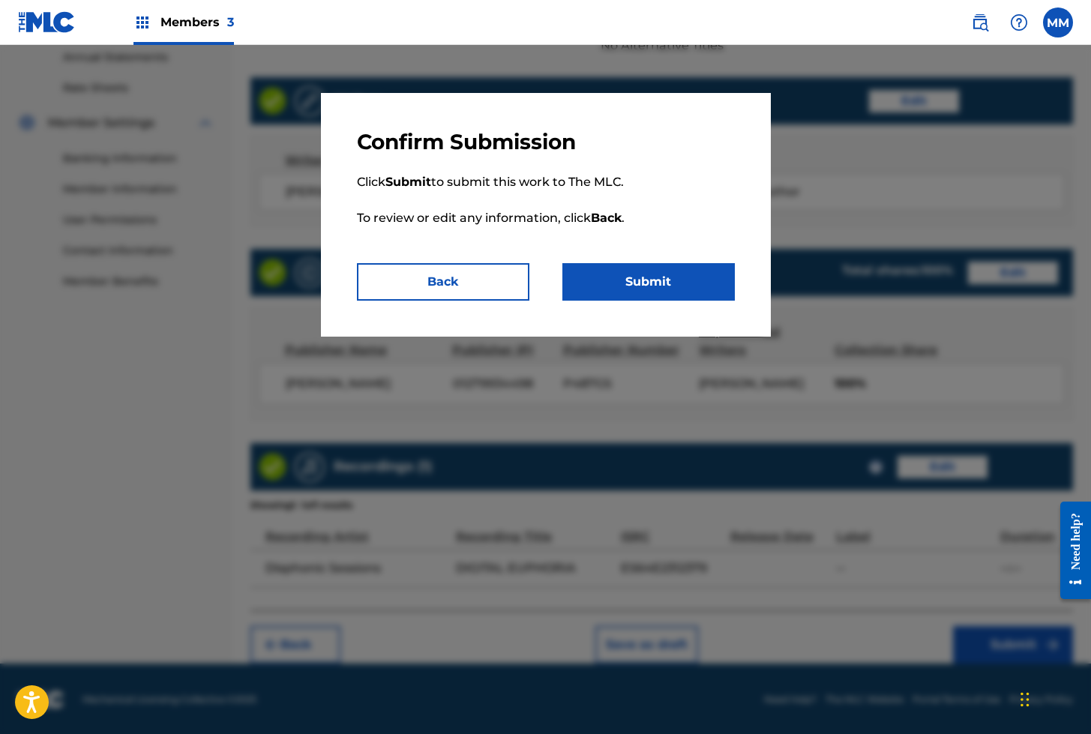
click at [669, 293] on button "Submit" at bounding box center [648, 281] width 172 height 37
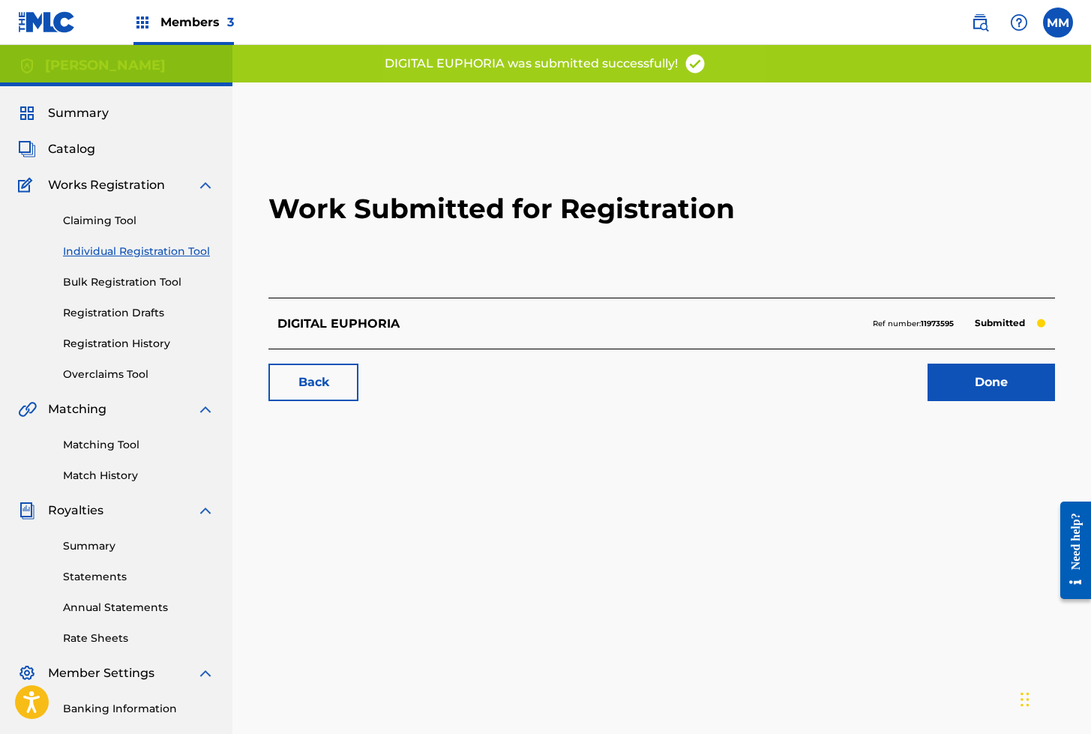
click at [72, 113] on span "Summary" at bounding box center [78, 113] width 61 height 18
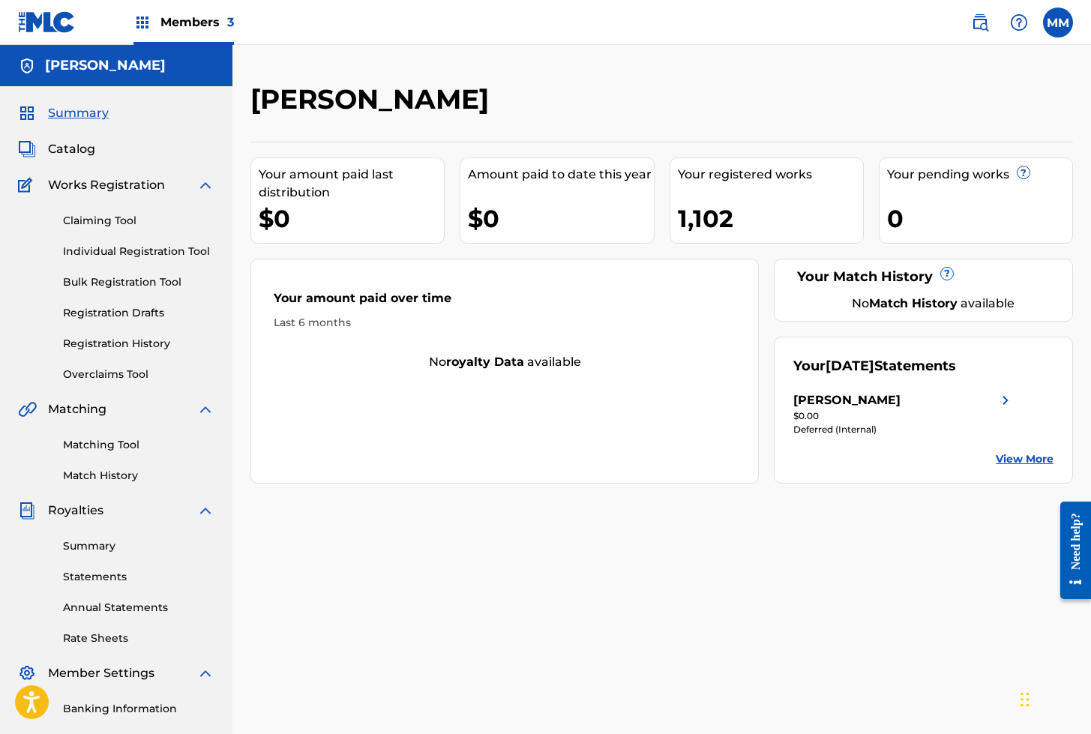
click at [930, 435] on div "Deferred (Internal)" at bounding box center [903, 429] width 221 height 13
